Goal: Find specific page/section: Find specific page/section

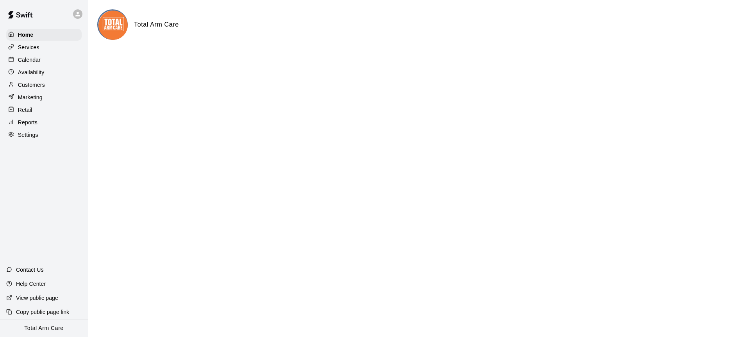
click at [34, 79] on div "Customers" at bounding box center [43, 85] width 75 height 12
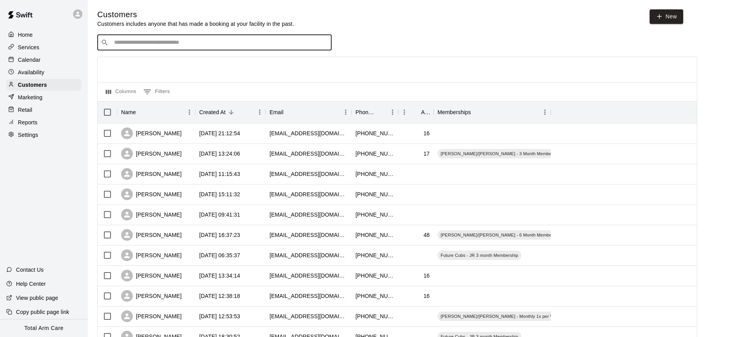
click at [121, 45] on input "Search customers by name or email" at bounding box center [220, 43] width 216 height 8
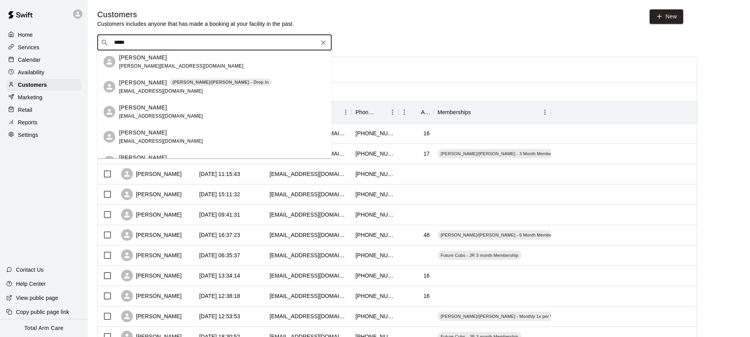
scroll to position [109, 0]
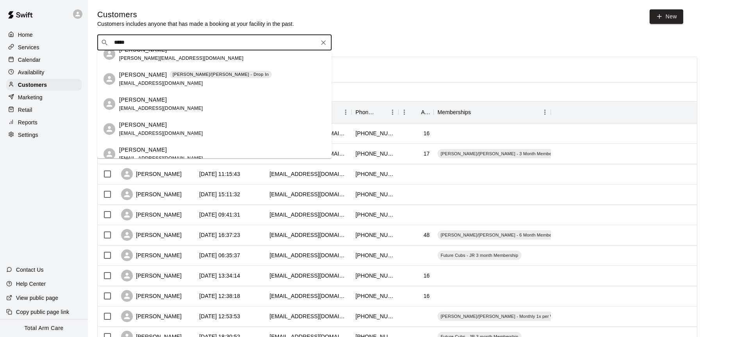
type input "*****"
click at [82, 13] on div at bounding box center [77, 13] width 9 height 9
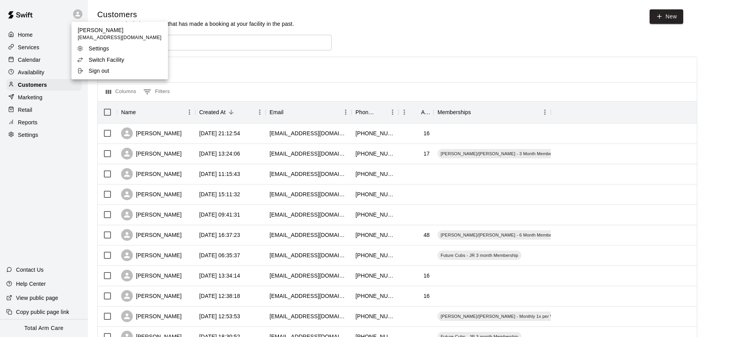
click at [94, 59] on p "Switch Facility" at bounding box center [107, 60] width 36 height 8
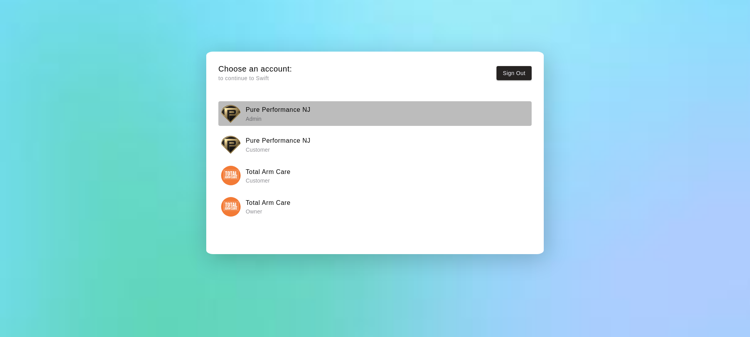
click at [248, 111] on h6 "Pure Performance NJ" at bounding box center [278, 110] width 65 height 10
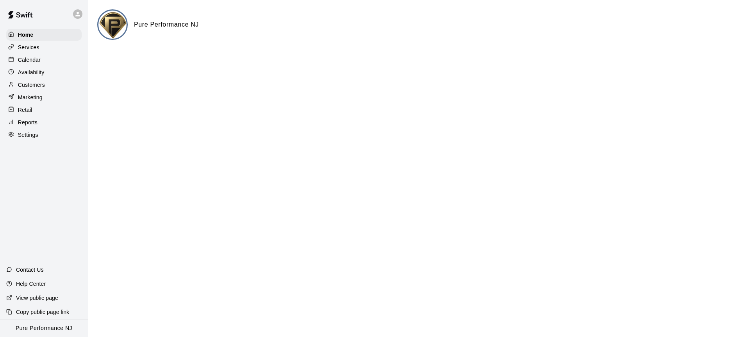
click at [41, 81] on p "Customers" at bounding box center [31, 85] width 27 height 8
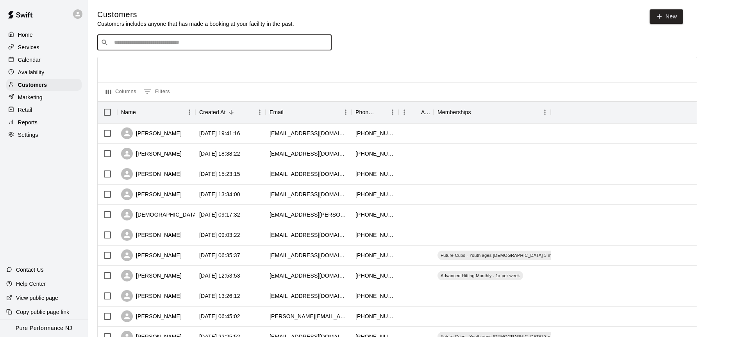
click at [134, 42] on input "Search customers by name or email" at bounding box center [220, 43] width 216 height 8
type input "*****"
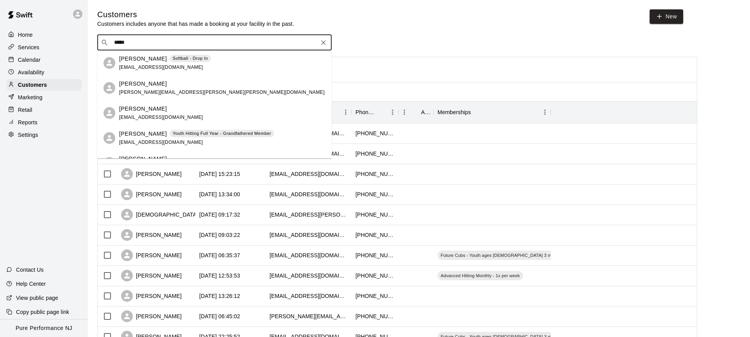
click at [126, 138] on div "[PERSON_NAME] Youth Hitting Full Year - Grandfathered Member [EMAIL_ADDRESS][DO…" at bounding box center [196, 138] width 155 height 17
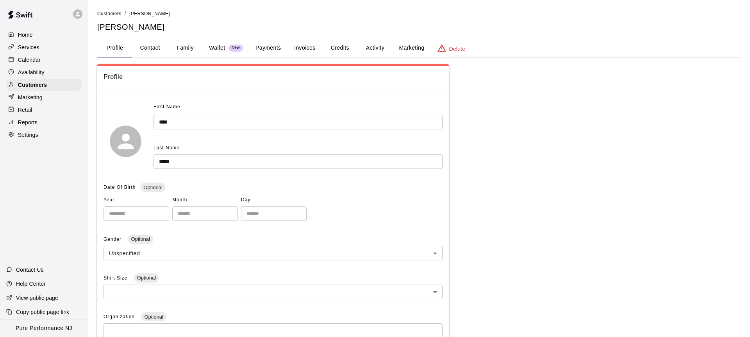
click at [367, 48] on button "Activity" at bounding box center [374, 48] width 35 height 19
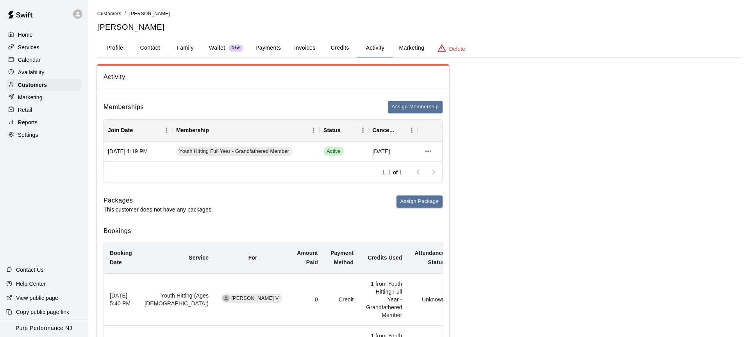
click at [261, 50] on button "Payments" at bounding box center [268, 48] width 38 height 19
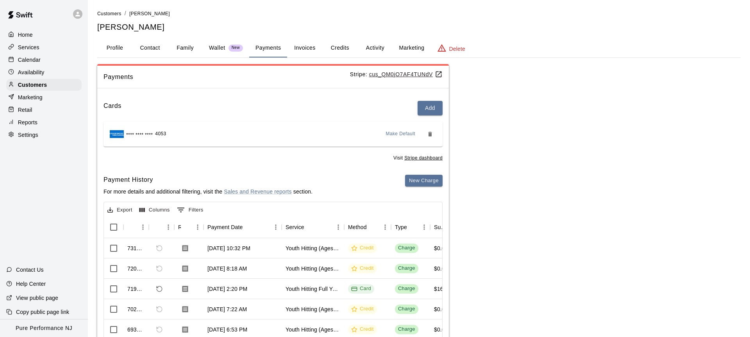
click at [379, 75] on u "cus_QM0jO7AF4TUNdV" at bounding box center [405, 74] width 73 height 6
